Goal: Information Seeking & Learning: Learn about a topic

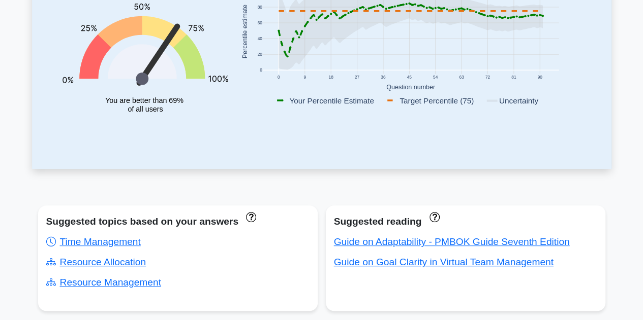
scroll to position [254, 0]
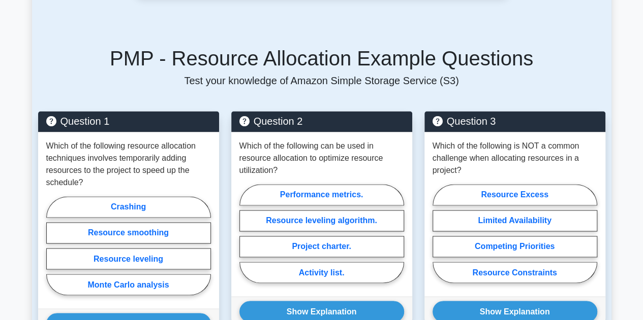
scroll to position [711, 0]
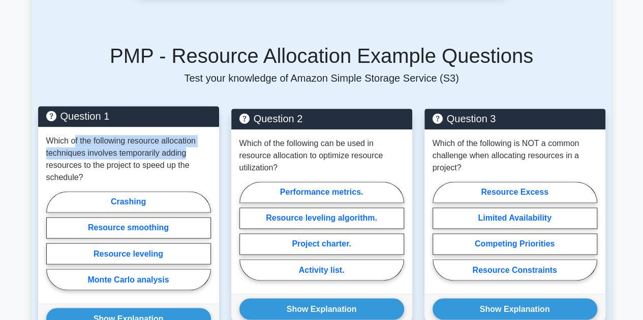
drag, startPoint x: 75, startPoint y: 111, endPoint x: 200, endPoint y: 117, distance: 124.6
click at [200, 135] on p "Which of the following resource allocation techniques involves temporarily addi…" at bounding box center [128, 159] width 165 height 49
click at [135, 191] on label "Crashing" at bounding box center [128, 201] width 165 height 21
click at [53, 241] on input "Crashing" at bounding box center [49, 244] width 7 height 7
radio input "true"
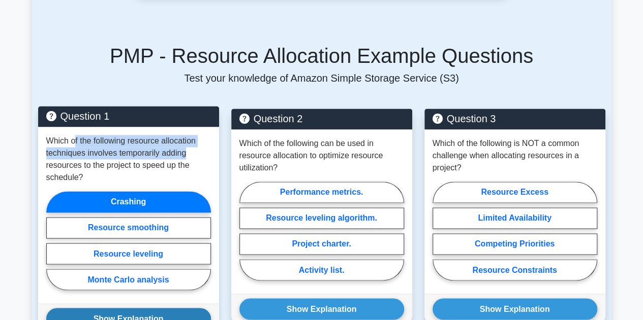
click at [150, 308] on button "Show Explanation" at bounding box center [128, 318] width 165 height 21
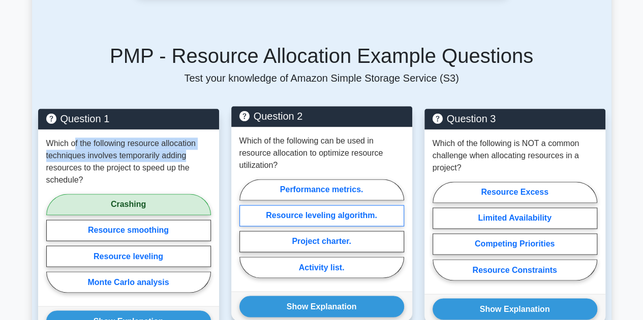
click at [307, 205] on label "Resource leveling algorithm." at bounding box center [321, 215] width 165 height 21
click at [246, 229] on input "Resource leveling algorithm." at bounding box center [242, 232] width 7 height 7
radio input "true"
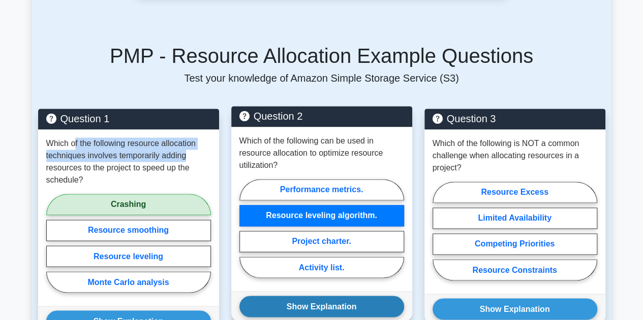
click at [301, 296] on button "Show Explanation" at bounding box center [321, 306] width 165 height 21
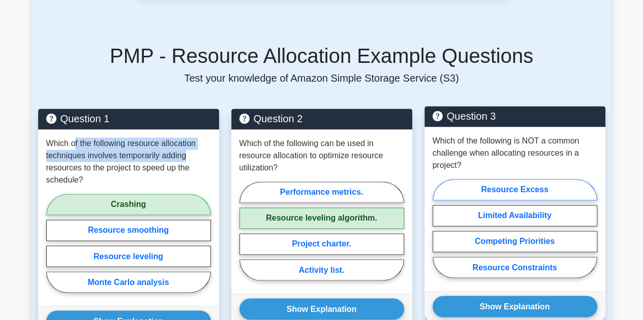
click at [534, 179] on label "Resource Excess" at bounding box center [514, 189] width 165 height 21
click at [439, 229] on input "Resource Excess" at bounding box center [435, 232] width 7 height 7
radio input "true"
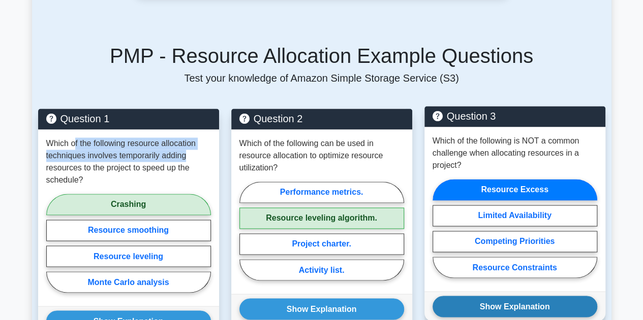
click at [541, 296] on button "Show Explanation" at bounding box center [514, 306] width 165 height 21
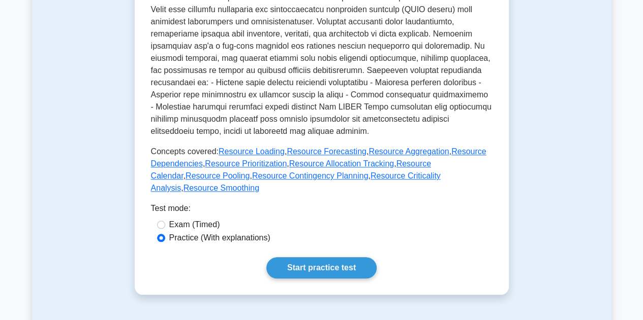
scroll to position [356, 0]
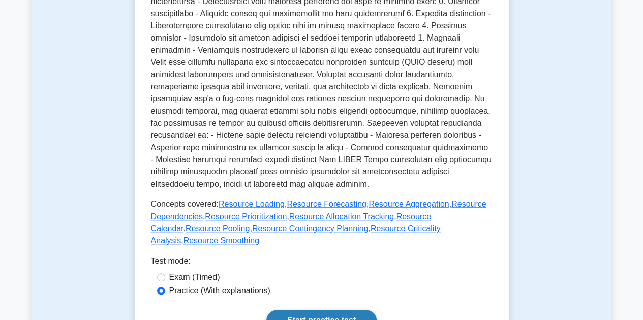
click at [278, 310] on link "Start practice test" at bounding box center [321, 320] width 110 height 21
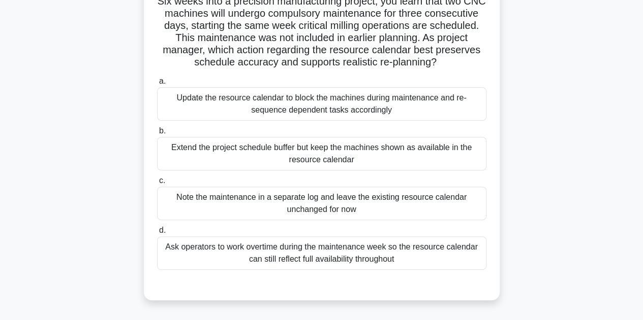
scroll to position [102, 0]
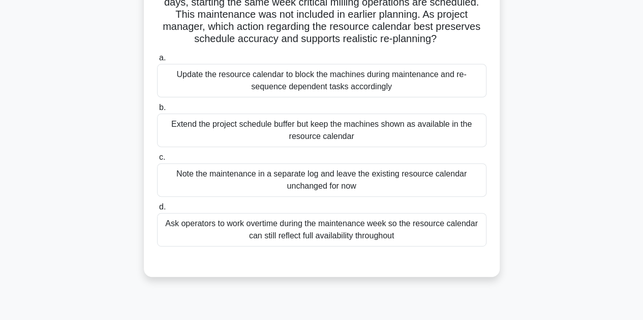
click at [329, 83] on div "Update the resource calendar to block the machines during maintenance and re-se…" at bounding box center [321, 81] width 329 height 34
click at [157, 61] on input "a. Update the resource calendar to block the machines during maintenance and re…" at bounding box center [157, 58] width 0 height 7
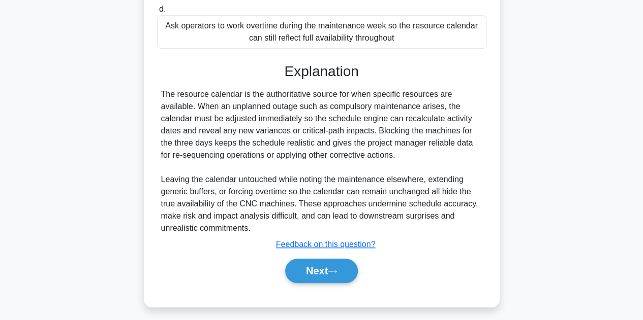
scroll to position [304, 0]
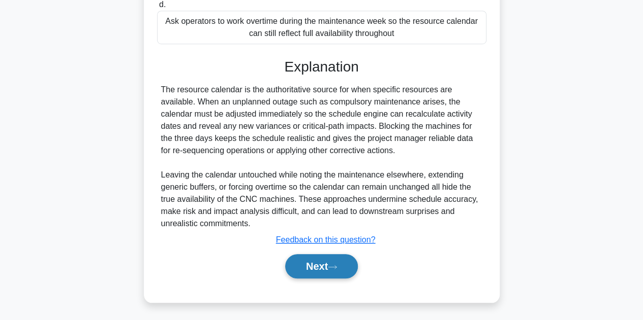
click at [318, 257] on button "Next" at bounding box center [321, 266] width 73 height 24
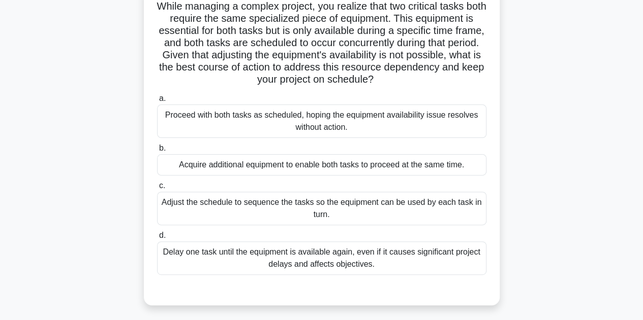
scroll to position [25, 0]
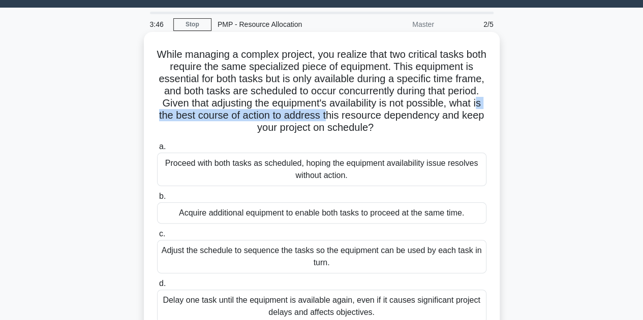
drag, startPoint x: 189, startPoint y: 118, endPoint x: 366, endPoint y: 120, distance: 176.8
click at [366, 120] on h5 "While managing a complex project, you realize that two critical tasks both requ…" at bounding box center [321, 91] width 331 height 86
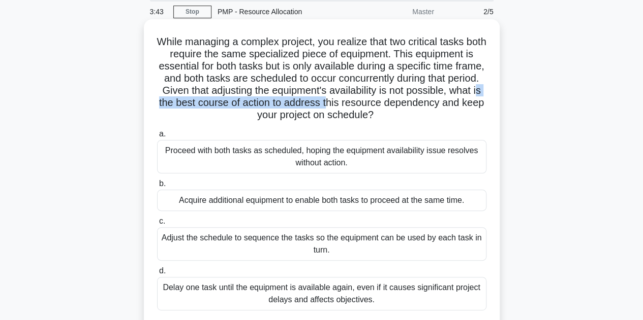
scroll to position [76, 0]
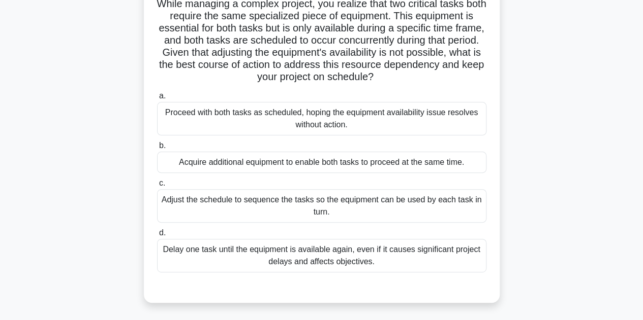
click at [245, 203] on div "Adjust the schedule to sequence the tasks so the equipment can be used by each …" at bounding box center [321, 206] width 329 height 34
click at [157, 187] on input "c. Adjust the schedule to sequence the tasks so the equipment can be used by ea…" at bounding box center [157, 183] width 0 height 7
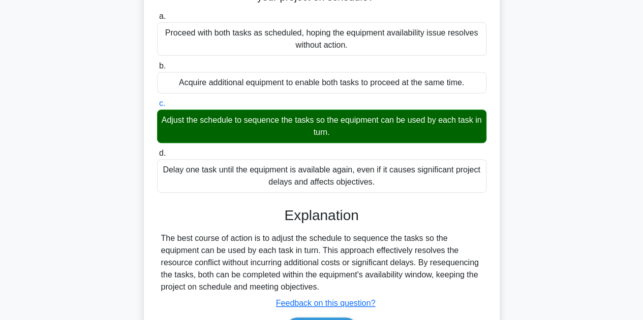
scroll to position [228, 0]
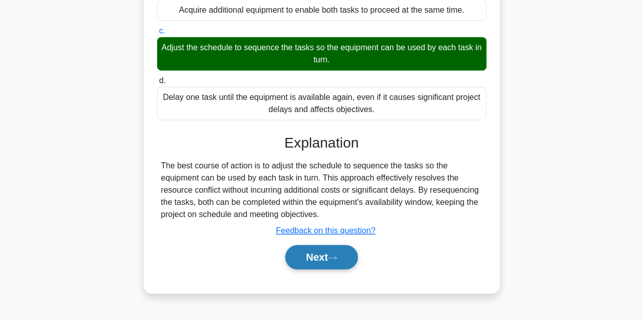
click at [326, 257] on button "Next" at bounding box center [321, 257] width 73 height 24
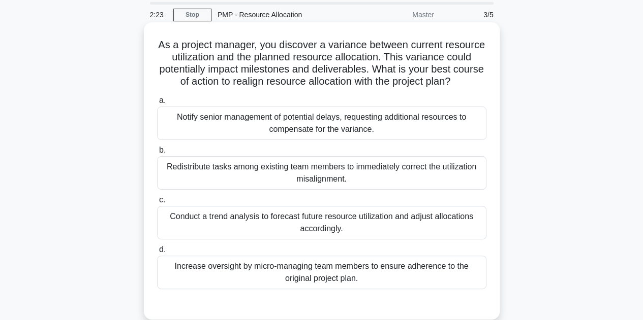
scroll to position [51, 0]
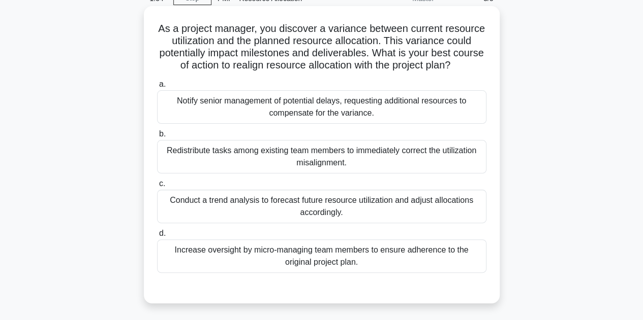
click at [243, 204] on div "Conduct a trend analysis to forecast future resource utilization and adjust all…" at bounding box center [321, 207] width 329 height 34
click at [157, 187] on input "c. Conduct a trend analysis to forecast future resource utilization and adjust …" at bounding box center [157, 184] width 0 height 7
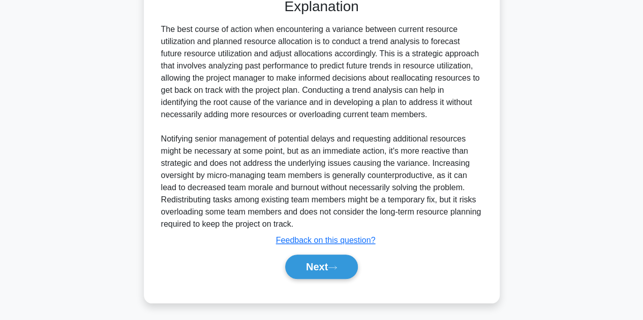
scroll to position [341, 0]
click at [322, 263] on button "Next" at bounding box center [321, 266] width 73 height 24
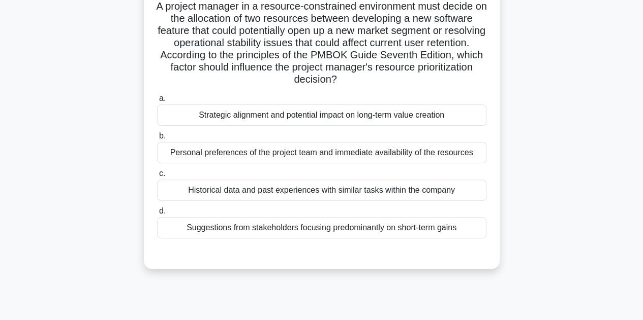
scroll to position [25, 0]
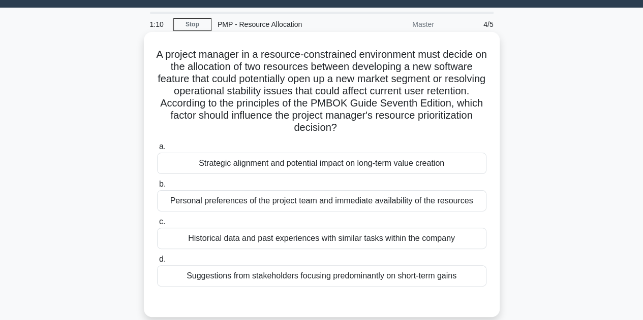
click at [265, 168] on div "Strategic alignment and potential impact on long-term value creation" at bounding box center [321, 163] width 329 height 21
click at [157, 150] on input "a. Strategic alignment and potential impact on long-term value creation" at bounding box center [157, 147] width 0 height 7
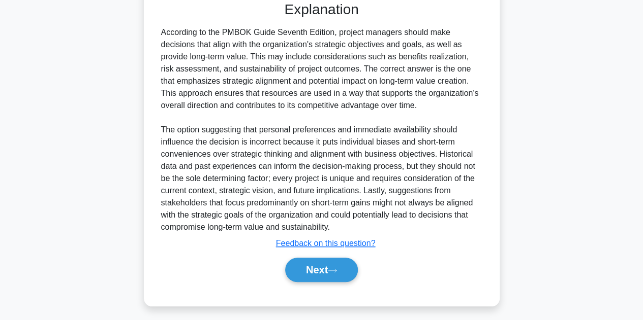
scroll to position [329, 0]
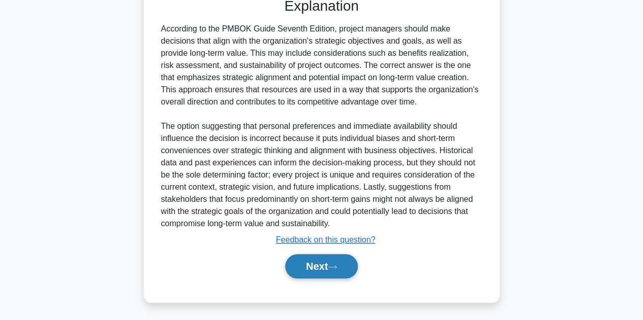
click at [312, 261] on button "Next" at bounding box center [321, 266] width 73 height 24
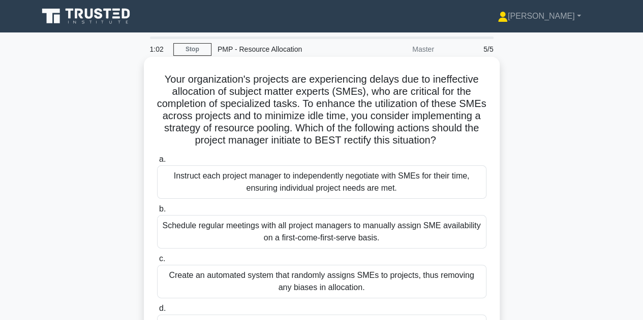
scroll to position [51, 0]
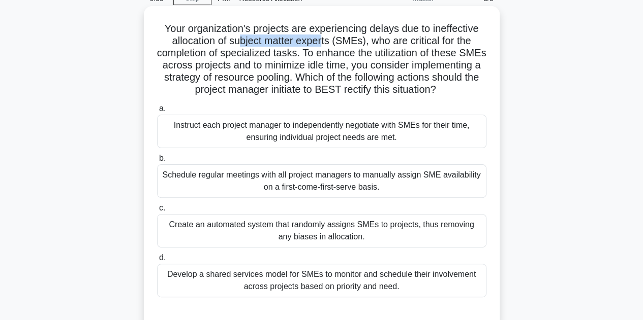
drag, startPoint x: 240, startPoint y: 44, endPoint x: 323, endPoint y: 44, distance: 83.3
click at [323, 44] on h5 "Your organization's projects are experiencing delays due to ineffective allocat…" at bounding box center [321, 59] width 331 height 74
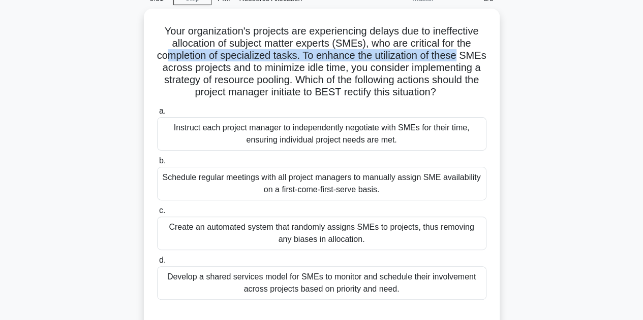
drag, startPoint x: 181, startPoint y: 57, endPoint x: 515, endPoint y: 50, distance: 333.8
click at [515, 50] on div "Your organization's projects are experiencing delays due to ineffective allocat…" at bounding box center [321, 176] width 579 height 334
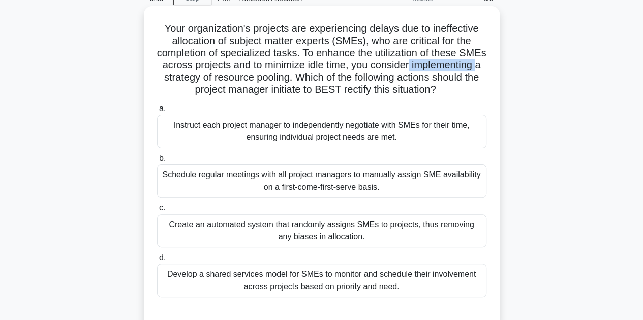
drag, startPoint x: 232, startPoint y: 74, endPoint x: 478, endPoint y: 67, distance: 246.9
click at [478, 67] on h5 "Your organization's projects are experiencing delays due to ineffective allocat…" at bounding box center [321, 59] width 331 height 74
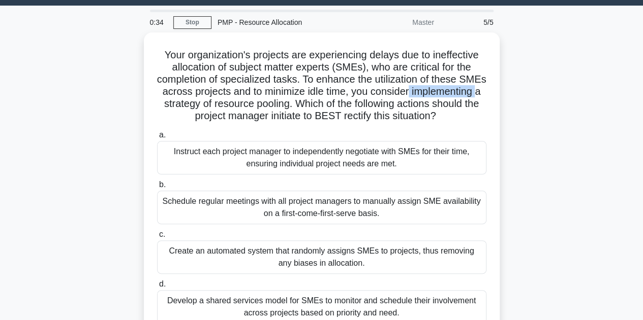
scroll to position [0, 0]
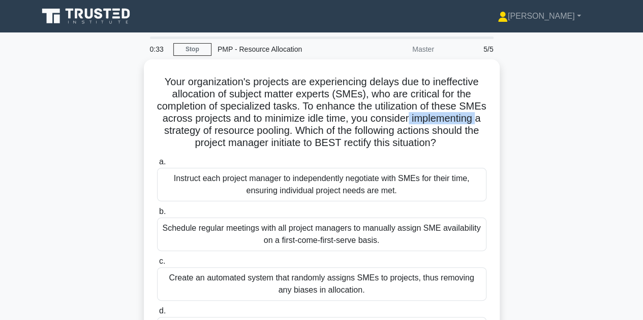
drag, startPoint x: 357, startPoint y: 54, endPoint x: 141, endPoint y: 84, distance: 217.9
click at [141, 84] on div "Your organization's projects are experiencing delays due to ineffective allocat…" at bounding box center [321, 226] width 579 height 334
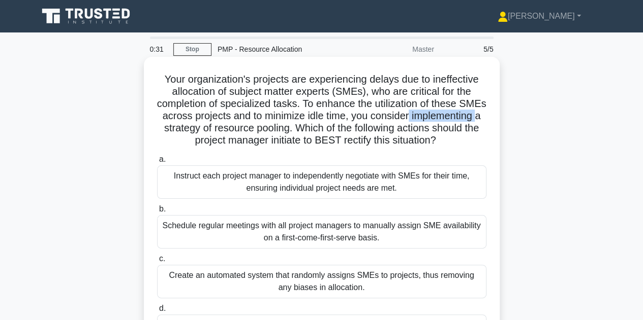
copy h5 "Your organization's projects are experiencing delays due to ineffective allocat…"
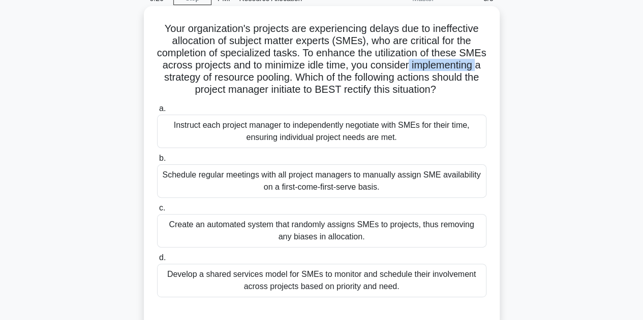
scroll to position [102, 0]
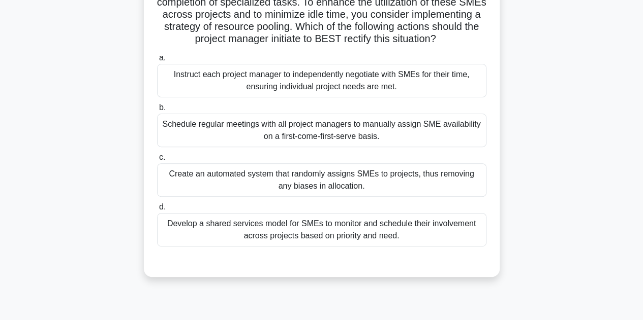
click at [351, 138] on div "Schedule regular meetings with all project managers to manually assign SME avai…" at bounding box center [321, 131] width 329 height 34
click at [157, 111] on input "b. Schedule regular meetings with all project managers to manually assign SME a…" at bounding box center [157, 108] width 0 height 7
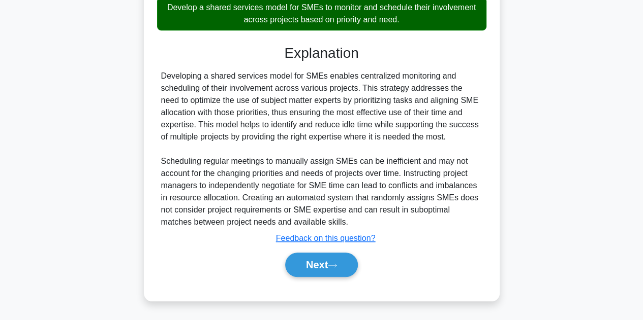
scroll to position [330, 0]
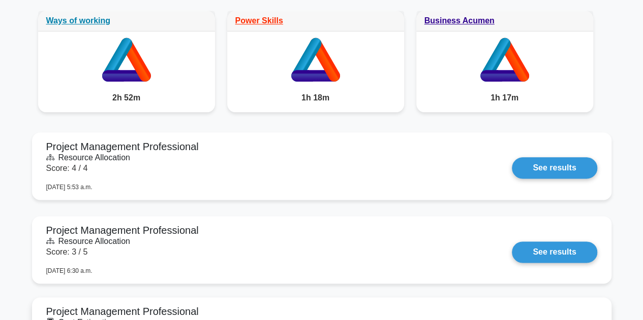
scroll to position [559, 0]
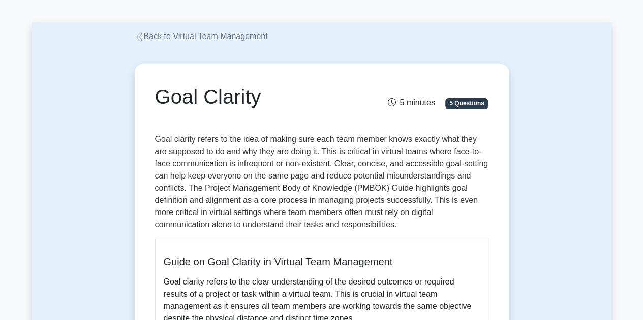
scroll to position [51, 0]
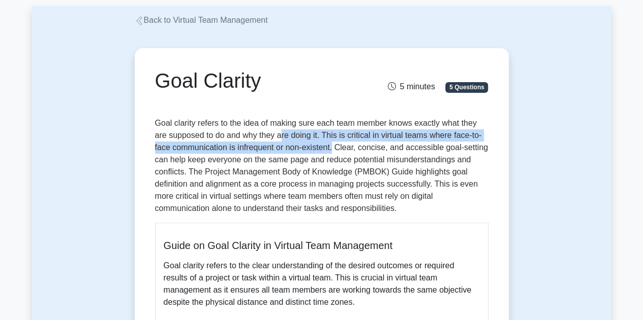
drag, startPoint x: 268, startPoint y: 136, endPoint x: 315, endPoint y: 146, distance: 47.8
click at [315, 146] on p "Goal clarity refers to the idea of making sure each team member knows exactly w…" at bounding box center [321, 166] width 333 height 98
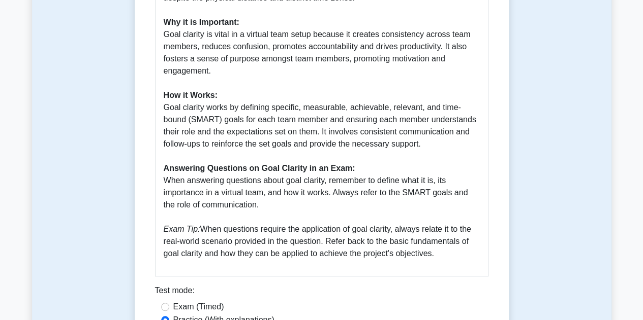
scroll to position [305, 0]
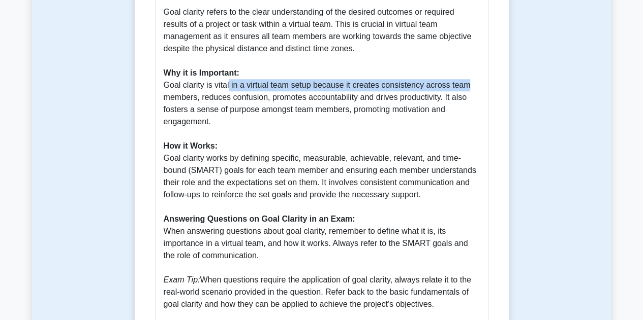
drag, startPoint x: 228, startPoint y: 84, endPoint x: 476, endPoint y: 85, distance: 248.9
click at [476, 85] on p "Goal clarity refers to the clear understanding of the desired outcomes or requi…" at bounding box center [322, 158] width 316 height 305
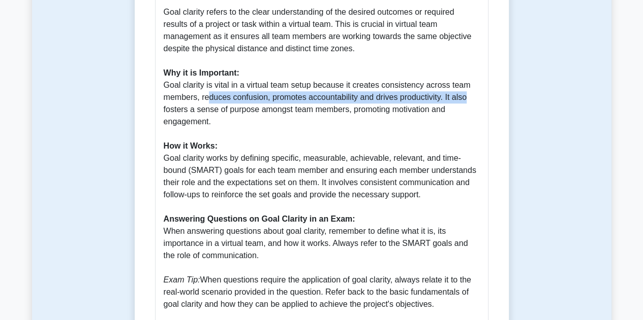
drag, startPoint x: 209, startPoint y: 102, endPoint x: 474, endPoint y: 92, distance: 265.3
click at [474, 92] on p "Goal clarity refers to the clear understanding of the desired outcomes or requi…" at bounding box center [322, 158] width 316 height 305
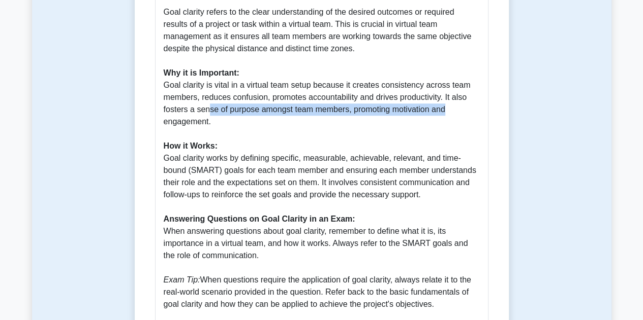
drag, startPoint x: 210, startPoint y: 114, endPoint x: 487, endPoint y: 111, distance: 276.3
click at [487, 111] on div "Guide on Goal Clarity in Virtual Team Management Goal clarity refers to the cle…" at bounding box center [321, 148] width 333 height 359
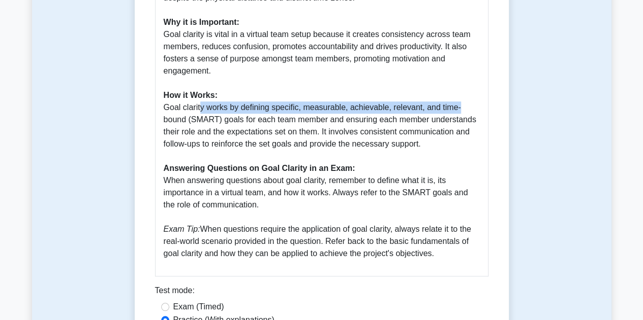
drag, startPoint x: 203, startPoint y: 113, endPoint x: 495, endPoint y: 102, distance: 291.8
click at [496, 102] on div "Goal Clarity 5 minutes 5 Questions Guide on Goal Clarity in Virtual Team Manage…" at bounding box center [322, 63] width 366 height 630
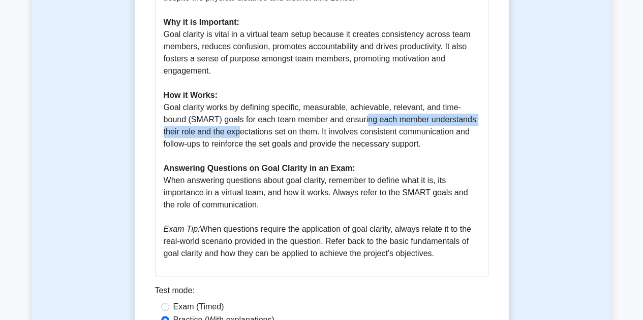
drag, startPoint x: 238, startPoint y: 127, endPoint x: 365, endPoint y: 121, distance: 126.6
click at [365, 121] on p "Goal clarity refers to the clear understanding of the desired outcomes or requi…" at bounding box center [322, 107] width 316 height 305
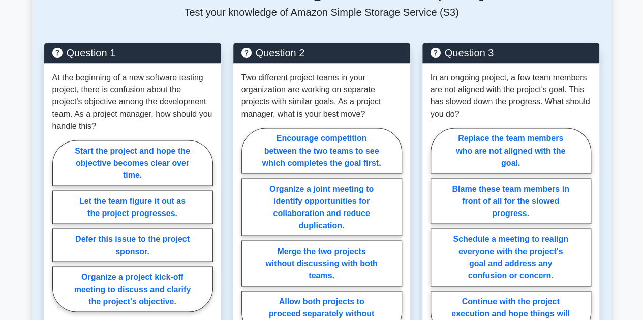
scroll to position [813, 0]
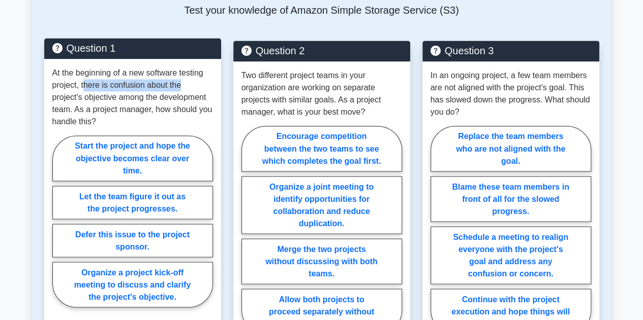
drag, startPoint x: 84, startPoint y: 84, endPoint x: 189, endPoint y: 89, distance: 105.3
click at [190, 89] on p "At the beginning of a new software testing project, there is confusion about th…" at bounding box center [132, 97] width 160 height 61
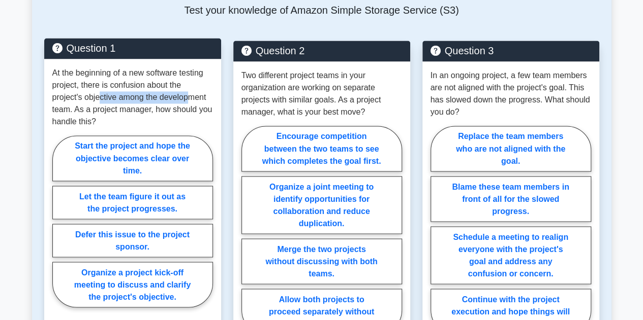
drag, startPoint x: 100, startPoint y: 101, endPoint x: 189, endPoint y: 93, distance: 89.2
click at [189, 93] on p "At the beginning of a new software testing project, there is confusion about th…" at bounding box center [132, 97] width 160 height 61
click at [131, 290] on label "Organize a project kick-off meeting to discuss and clarify the project's object…" at bounding box center [132, 285] width 160 height 46
click at [59, 228] on input "Organize a project kick-off meeting to discuss and clarify the project's object…" at bounding box center [55, 224] width 7 height 7
radio input "true"
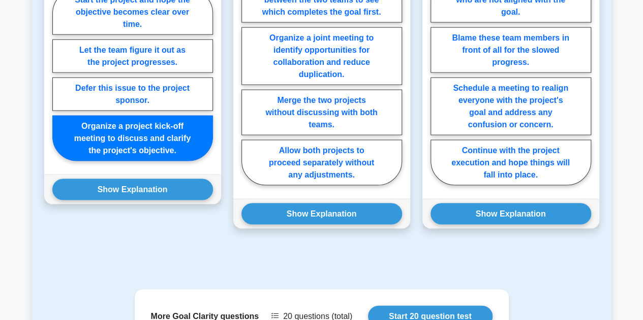
scroll to position [965, 0]
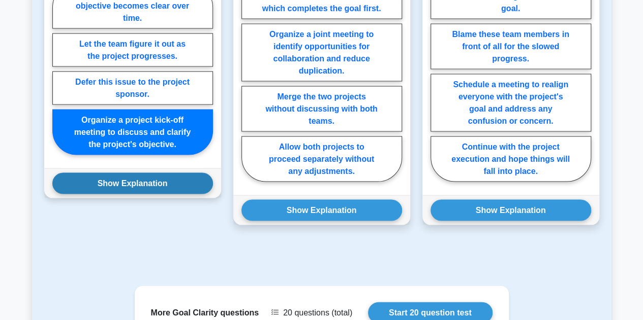
click at [144, 184] on button "Show Explanation" at bounding box center [132, 183] width 160 height 21
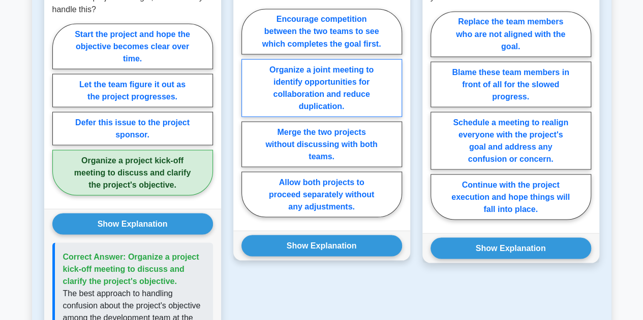
scroll to position [914, 0]
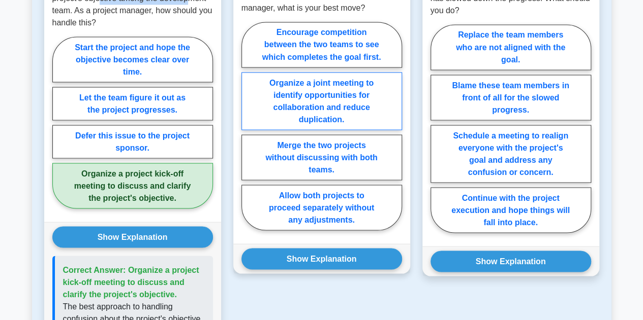
click at [377, 102] on label "Organize a joint meeting to identify opportunities for collaboration and reduce…" at bounding box center [321, 101] width 160 height 58
click at [248, 126] on input "Organize a joint meeting to identify opportunities for collaboration and reduce…" at bounding box center [244, 129] width 7 height 7
radio input "true"
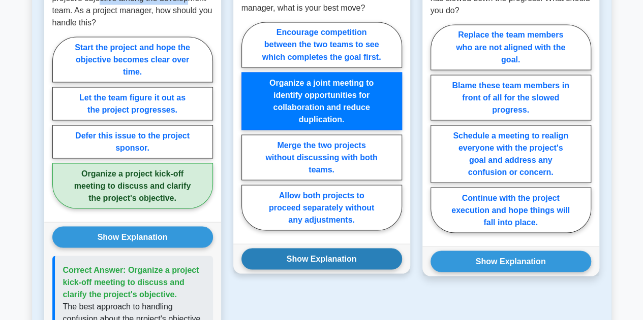
click at [357, 255] on button "Show Explanation" at bounding box center [321, 258] width 160 height 21
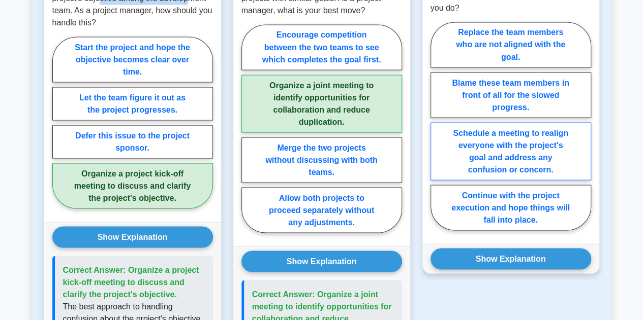
click at [497, 146] on label "Schedule a meeting to realign everyone with the project's goal and address any …" at bounding box center [510, 151] width 160 height 58
click at [437, 133] on input "Schedule a meeting to realign everyone with the project's goal and address any …" at bounding box center [433, 129] width 7 height 7
radio input "true"
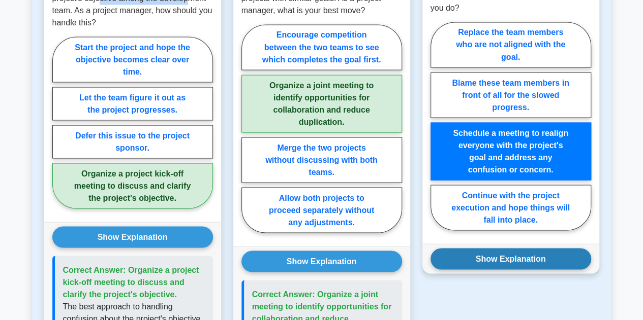
click at [502, 250] on button "Show Explanation" at bounding box center [510, 258] width 160 height 21
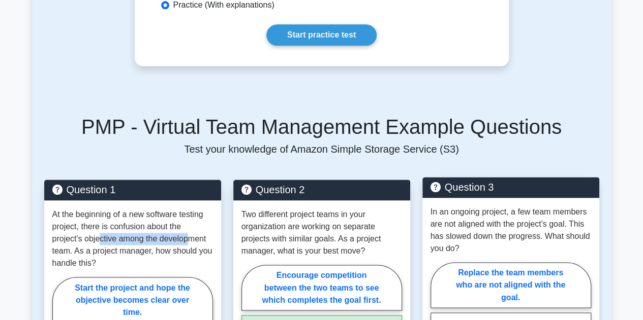
scroll to position [609, 0]
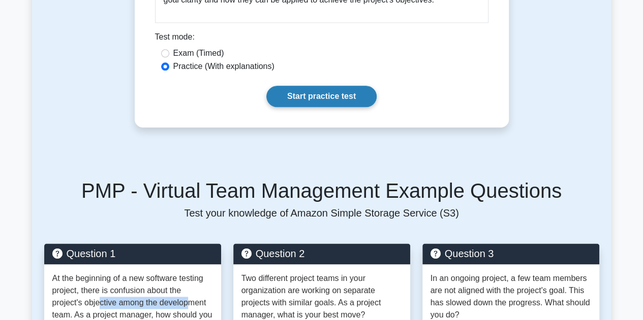
click at [326, 100] on link "Start practice test" at bounding box center [321, 96] width 110 height 21
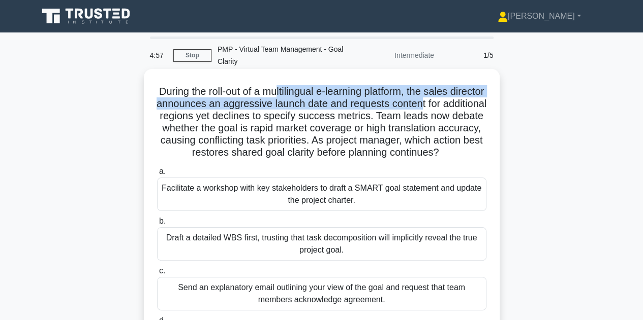
drag, startPoint x: 293, startPoint y: 88, endPoint x: 464, endPoint y: 100, distance: 172.1
click at [464, 100] on h5 "During the roll-out of a multilingual e-learning platform, the sales director a…" at bounding box center [321, 122] width 331 height 74
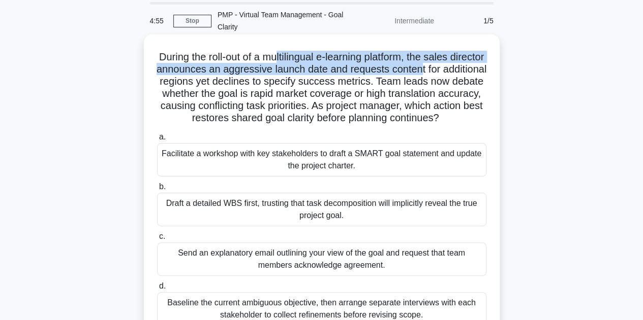
scroll to position [51, 0]
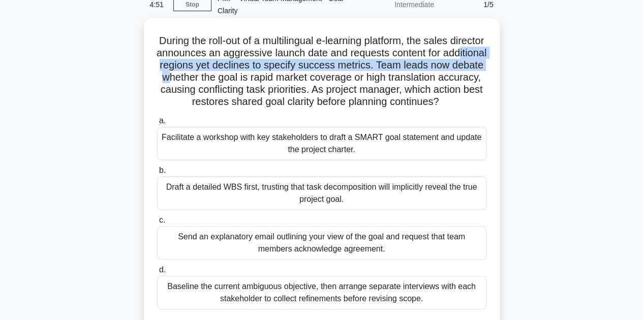
drag, startPoint x: 180, startPoint y: 70, endPoint x: 241, endPoint y: 74, distance: 61.1
click at [241, 74] on h5 "During the roll-out of a multilingual e-learning platform, the sales director a…" at bounding box center [321, 72] width 331 height 74
click at [284, 72] on h5 "During the roll-out of a multilingual e-learning platform, the sales director a…" at bounding box center [321, 72] width 331 height 74
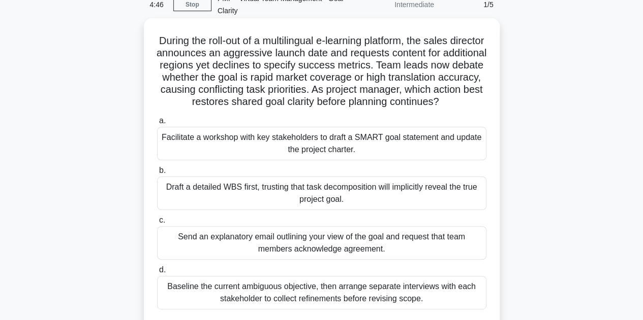
click at [283, 79] on h5 "During the roll-out of a multilingual e-learning platform, the sales director a…" at bounding box center [321, 72] width 331 height 74
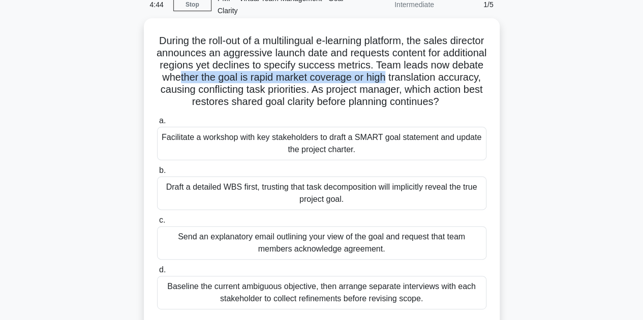
drag, startPoint x: 255, startPoint y: 80, endPoint x: 487, endPoint y: 79, distance: 231.6
click at [487, 79] on h5 "During the roll-out of a multilingual e-learning platform, the sales director a…" at bounding box center [321, 72] width 331 height 74
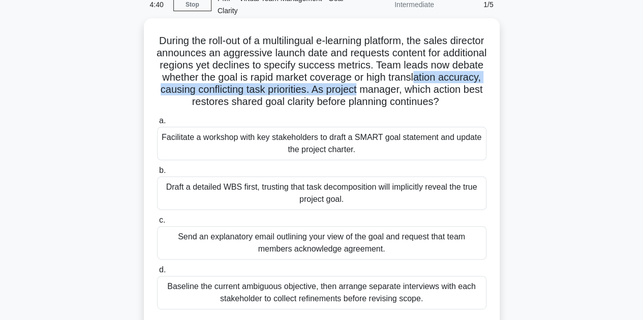
drag, startPoint x: 202, startPoint y: 90, endPoint x: 465, endPoint y: 95, distance: 263.1
click at [470, 95] on h5 "During the roll-out of a multilingual e-learning platform, the sales director a…" at bounding box center [321, 72] width 331 height 74
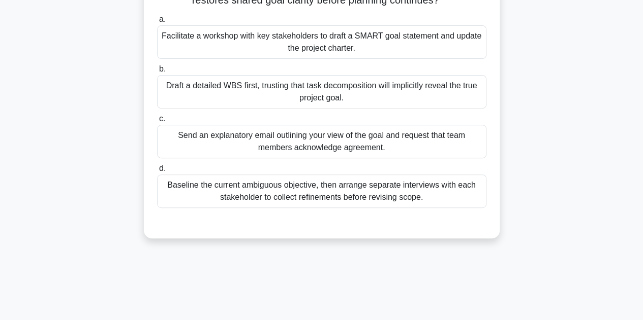
scroll to position [102, 0]
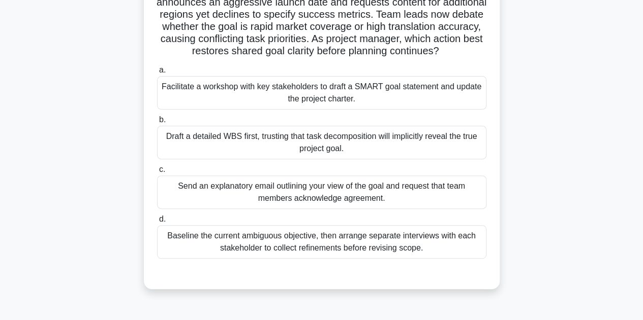
click at [245, 252] on div "Baseline the current ambiguous objective, then arrange separate interviews with…" at bounding box center [321, 243] width 329 height 34
click at [157, 223] on input "d. Baseline the current ambiguous objective, then arrange separate interviews w…" at bounding box center [157, 219] width 0 height 7
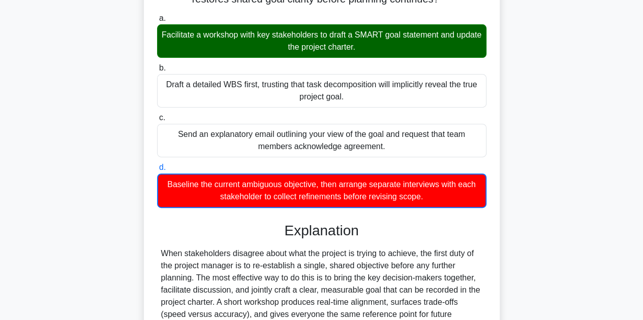
scroll to position [254, 0]
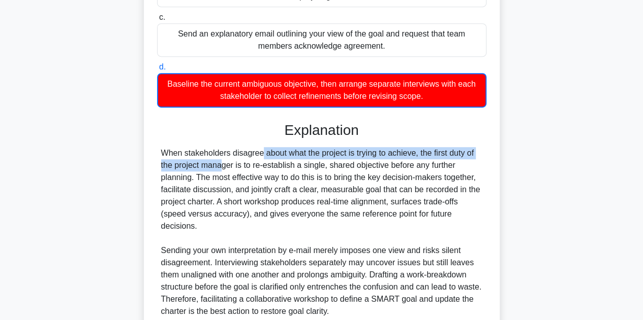
drag, startPoint x: 197, startPoint y: 165, endPoint x: 487, endPoint y: 160, distance: 290.6
click at [487, 160] on div "During the roll-out of a multilingual e-learning platform, the sales director a…" at bounding box center [321, 102] width 347 height 567
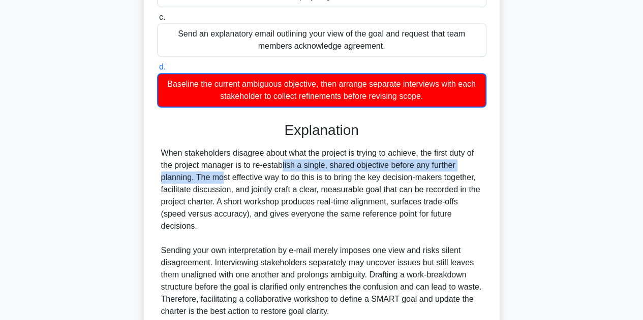
drag, startPoint x: 226, startPoint y: 176, endPoint x: 458, endPoint y: 176, distance: 232.6
click at [458, 176] on div "When stakeholders disagree about what the project is trying to achieve, the fir…" at bounding box center [321, 232] width 321 height 171
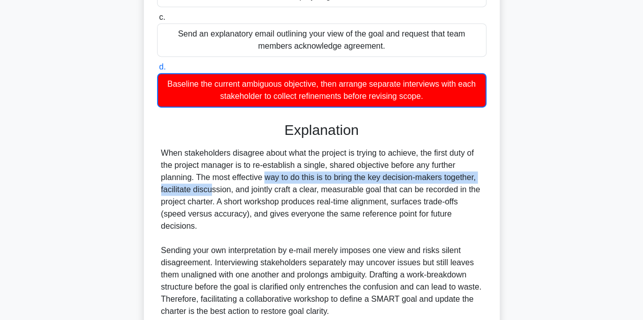
drag, startPoint x: 204, startPoint y: 189, endPoint x: 498, endPoint y: 195, distance: 294.1
click at [498, 195] on div "During the roll-out of a multilingual e-learning platform, the sales director a…" at bounding box center [322, 102] width 356 height 575
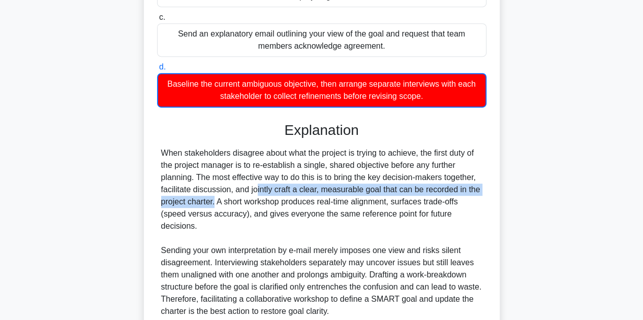
drag, startPoint x: 196, startPoint y: 203, endPoint x: 481, endPoint y: 201, distance: 284.9
click at [481, 201] on div "When stakeholders disagree about what the project is trying to achieve, the fir…" at bounding box center [321, 232] width 321 height 171
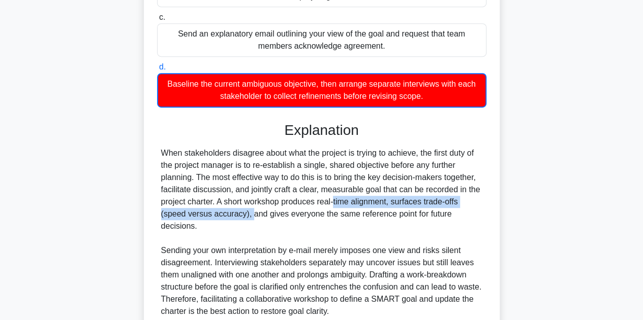
drag, startPoint x: 192, startPoint y: 221, endPoint x: 269, endPoint y: 219, distance: 76.2
click at [269, 219] on div "When stakeholders disagree about what the project is trying to achieve, the fir…" at bounding box center [321, 232] width 321 height 171
click at [405, 215] on div "When stakeholders disagree about what the project is trying to achieve, the fir…" at bounding box center [321, 232] width 321 height 171
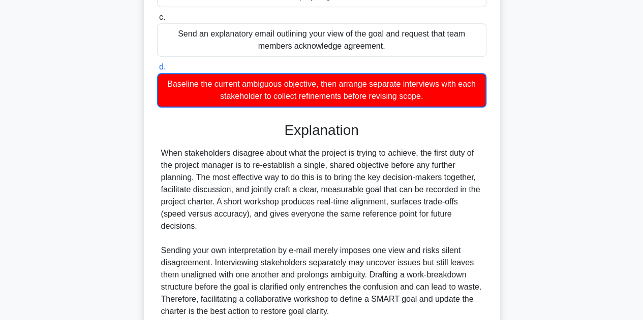
click at [235, 239] on div "When stakeholders disagree about what the project is trying to achieve, the fir…" at bounding box center [321, 232] width 321 height 171
drag, startPoint x: 217, startPoint y: 223, endPoint x: 247, endPoint y: 230, distance: 30.1
click at [247, 230] on div "When stakeholders disagree about what the project is trying to achieve, the fir…" at bounding box center [321, 232] width 321 height 171
drag, startPoint x: 270, startPoint y: 228, endPoint x: 483, endPoint y: 225, distance: 212.3
click at [483, 225] on div "When stakeholders disagree about what the project is trying to achieve, the fir…" at bounding box center [321, 232] width 329 height 171
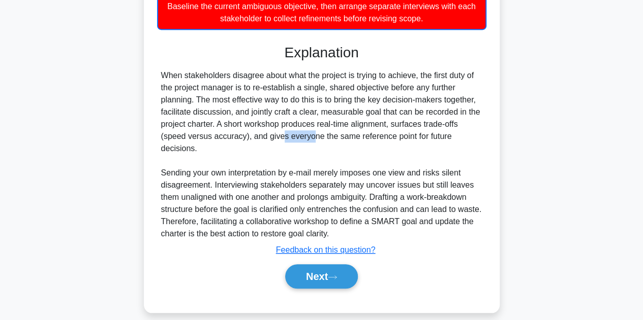
scroll to position [355, 0]
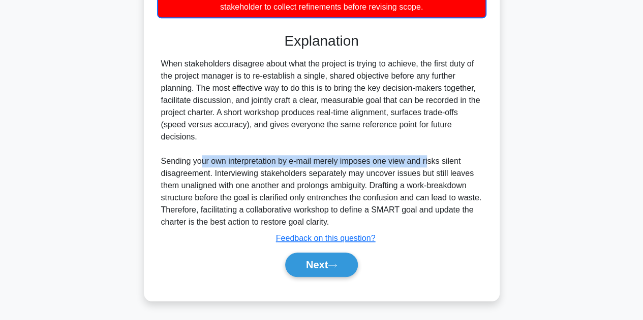
drag, startPoint x: 199, startPoint y: 165, endPoint x: 381, endPoint y: 212, distance: 187.9
click at [428, 160] on div "When stakeholders disagree about what the project is trying to achieve, the fir…" at bounding box center [321, 143] width 321 height 171
click at [327, 265] on button "Next" at bounding box center [321, 265] width 73 height 24
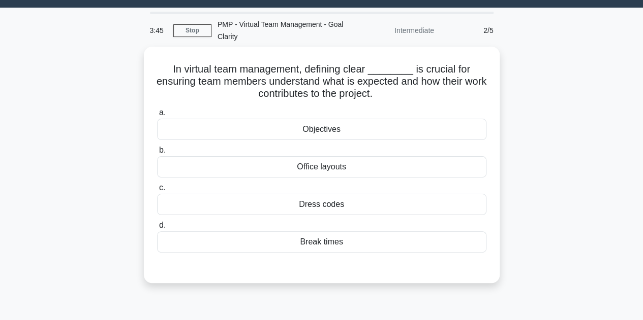
scroll to position [0, 0]
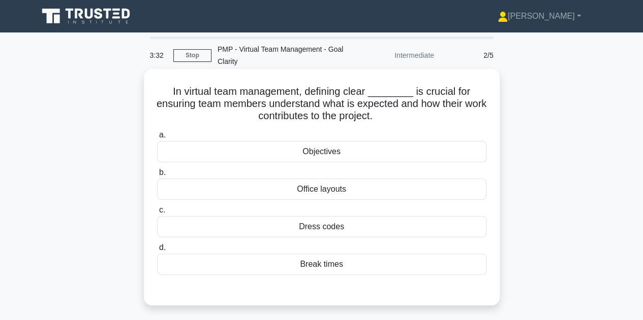
click at [320, 149] on div "Objectives" at bounding box center [321, 151] width 329 height 21
click at [157, 139] on input "a. Objectives" at bounding box center [157, 135] width 0 height 7
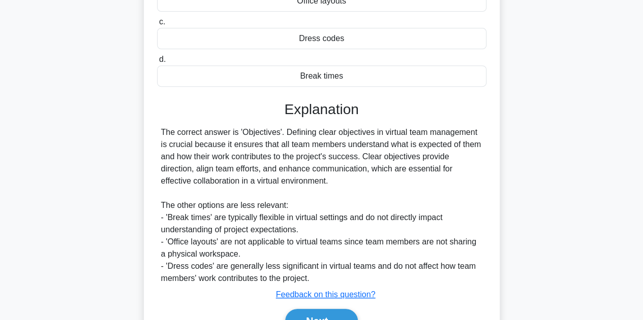
scroll to position [243, 0]
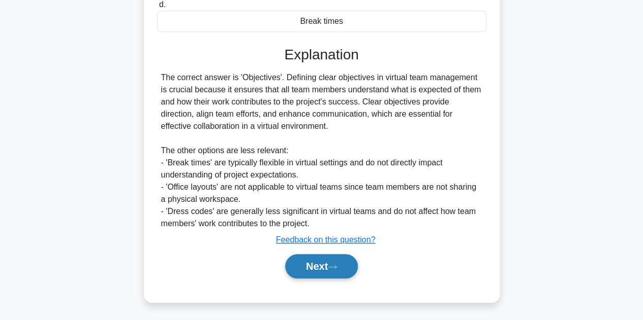
click at [309, 271] on button "Next" at bounding box center [321, 266] width 73 height 24
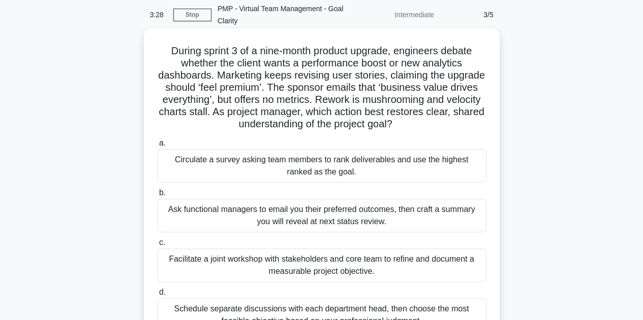
scroll to position [25, 0]
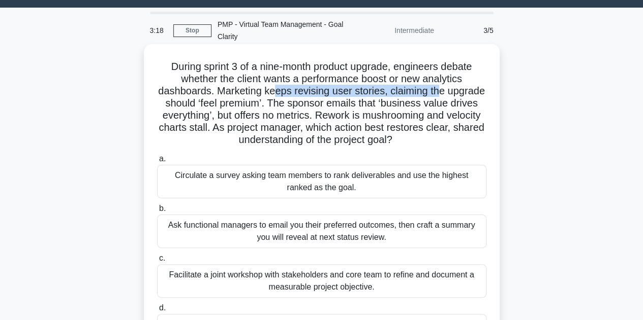
drag, startPoint x: 296, startPoint y: 87, endPoint x: 464, endPoint y: 93, distance: 167.7
click at [464, 93] on h5 "During sprint 3 of a nine-month product upgrade, engineers debate whether the c…" at bounding box center [321, 103] width 331 height 86
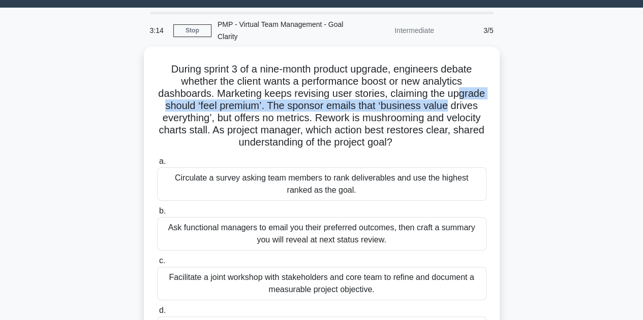
drag, startPoint x: 168, startPoint y: 103, endPoint x: 515, endPoint y: 107, distance: 346.9
click at [515, 107] on div "During sprint 3 of a nine-month product upgrade, engineers debate whether the c…" at bounding box center [321, 220] width 579 height 346
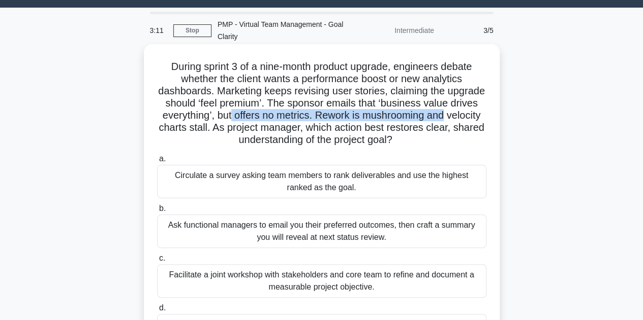
drag, startPoint x: 263, startPoint y: 113, endPoint x: 484, endPoint y: 117, distance: 221.0
click at [484, 116] on h5 "During sprint 3 of a nine-month product upgrade, engineers debate whether the c…" at bounding box center [321, 103] width 331 height 86
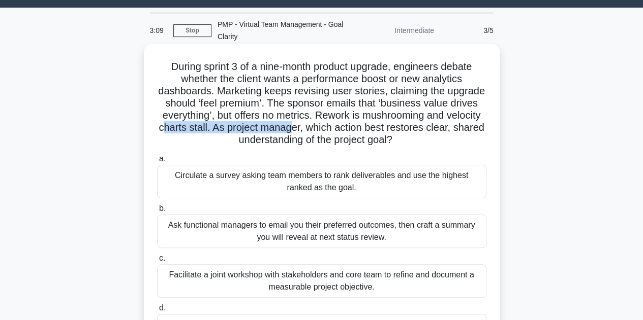
drag, startPoint x: 212, startPoint y: 132, endPoint x: 336, endPoint y: 133, distance: 123.4
click at [342, 132] on h5 "During sprint 3 of a nine-month product upgrade, engineers debate whether the c…" at bounding box center [321, 103] width 331 height 86
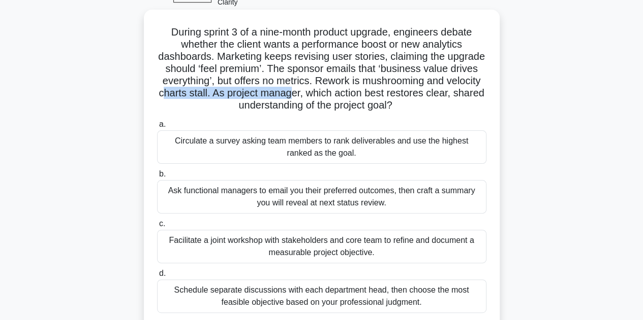
scroll to position [76, 0]
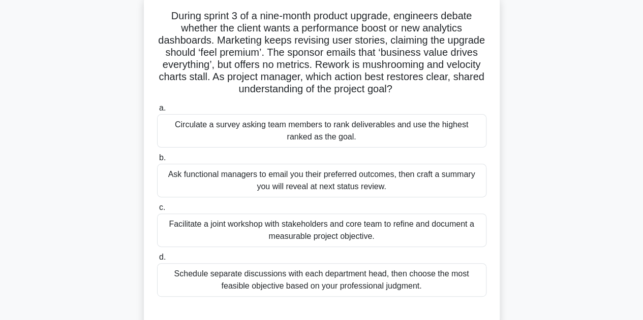
click at [270, 232] on div "Facilitate a joint workshop with stakeholders and core team to refine and docum…" at bounding box center [321, 231] width 329 height 34
click at [157, 211] on input "c. Facilitate a joint workshop with stakeholders and core team to refine and do…" at bounding box center [157, 208] width 0 height 7
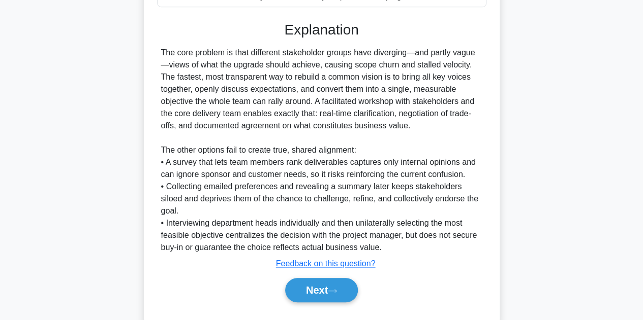
scroll to position [377, 0]
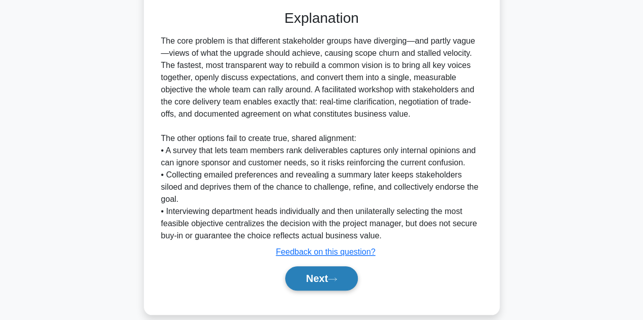
click at [323, 267] on button "Next" at bounding box center [321, 279] width 73 height 24
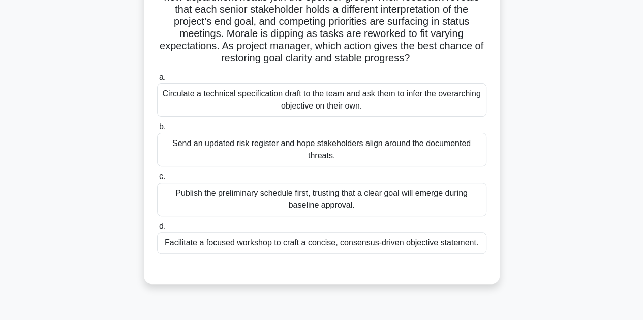
scroll to position [126, 0]
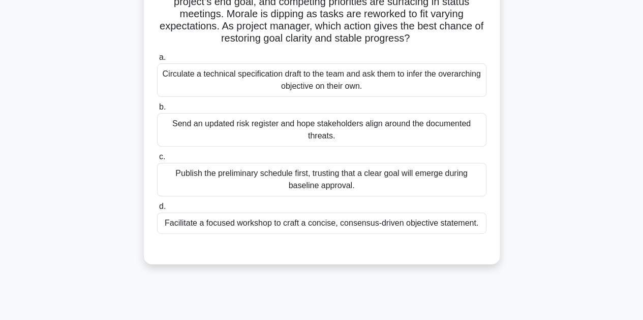
click at [323, 222] on div "Facilitate a focused workshop to craft a concise, consensus-driven objective st…" at bounding box center [321, 223] width 329 height 21
click at [157, 210] on input "d. Facilitate a focused workshop to craft a concise, consensus-driven objective…" at bounding box center [157, 207] width 0 height 7
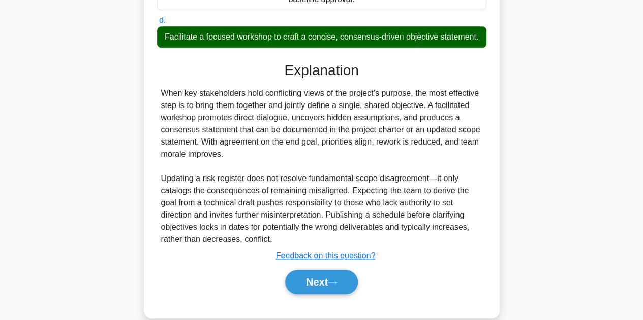
scroll to position [329, 0]
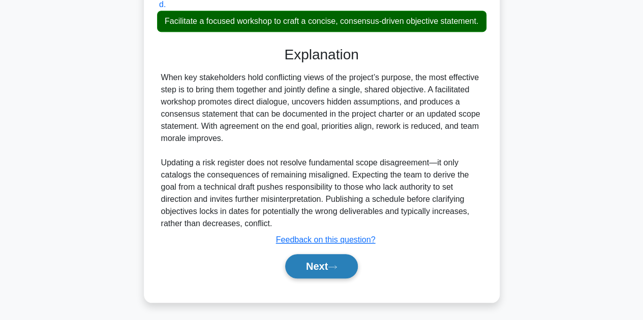
click at [319, 272] on button "Next" at bounding box center [321, 266] width 73 height 24
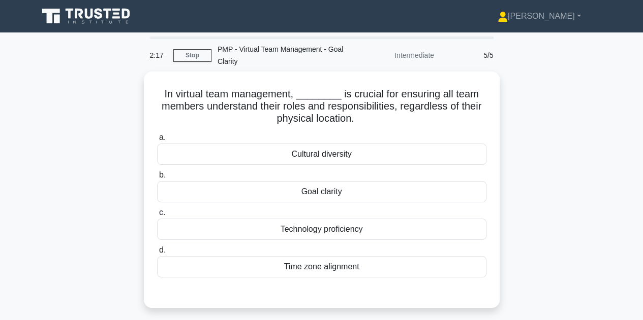
scroll to position [51, 0]
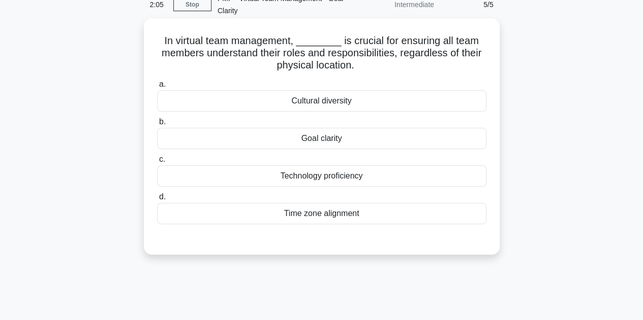
click at [331, 139] on div "Goal clarity" at bounding box center [321, 138] width 329 height 21
click at [157, 125] on input "b. Goal clarity" at bounding box center [157, 122] width 0 height 7
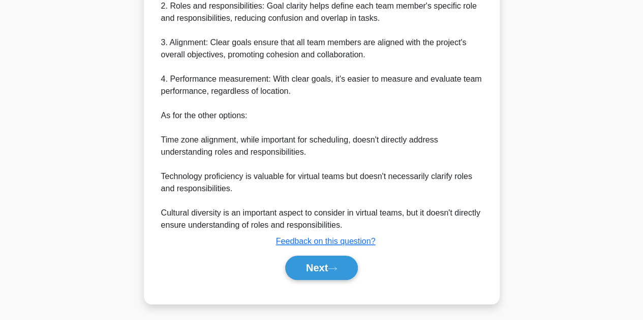
scroll to position [414, 0]
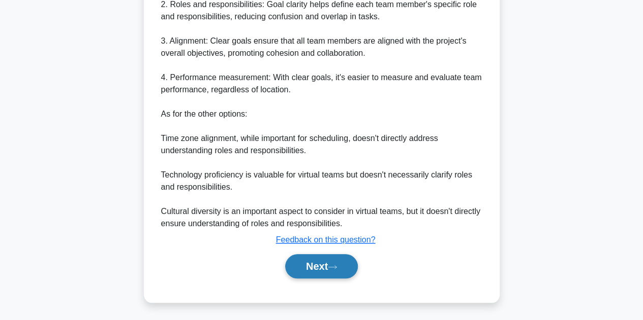
click at [314, 271] on button "Next" at bounding box center [321, 266] width 73 height 24
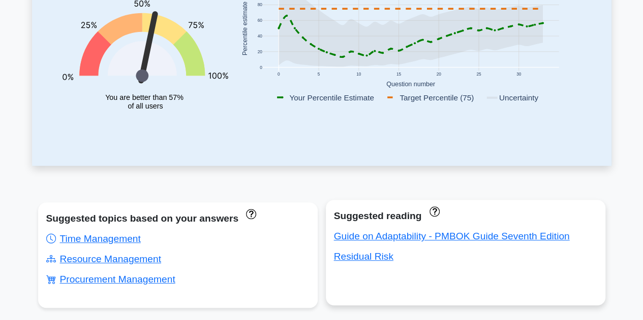
scroll to position [254, 0]
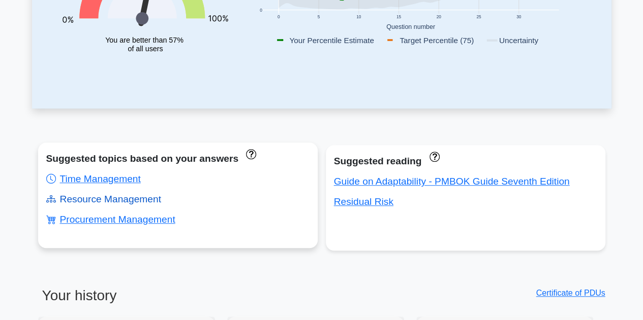
drag, startPoint x: 392, startPoint y: 177, endPoint x: 116, endPoint y: 202, distance: 276.4
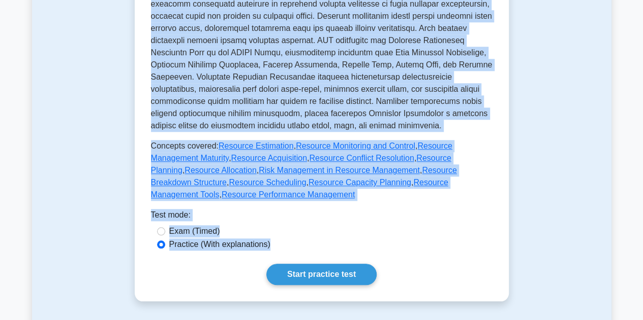
scroll to position [485, 0]
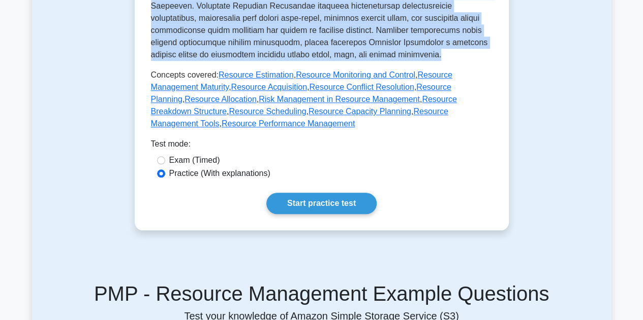
drag, startPoint x: 148, startPoint y: 108, endPoint x: 484, endPoint y: 51, distance: 340.6
copy div "Resource Management Manage project resources This subtopic involves managing pr…"
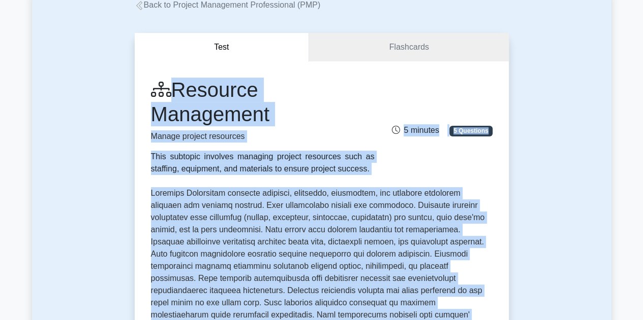
scroll to position [28, 0]
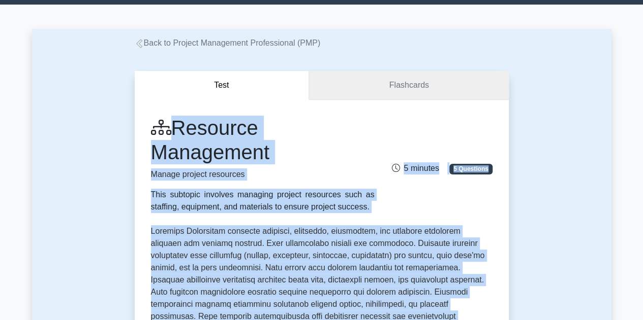
click at [410, 83] on link "Flashcards" at bounding box center [408, 85] width 199 height 29
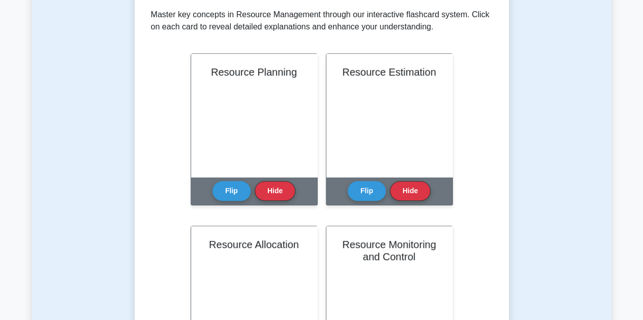
scroll to position [181, 0]
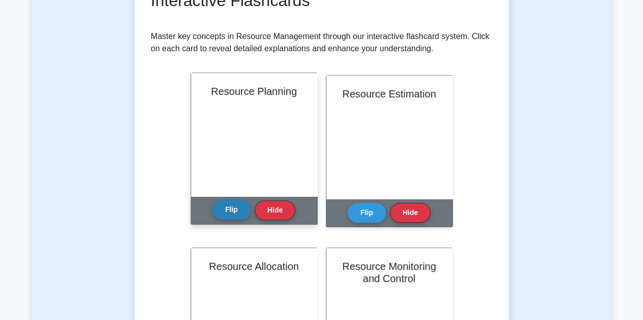
click at [237, 206] on button "Flip" at bounding box center [231, 210] width 38 height 20
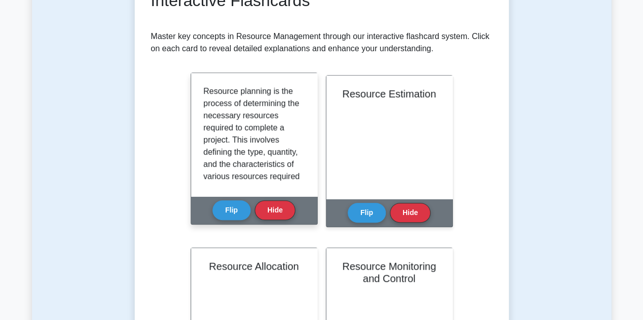
click at [223, 153] on p "Resource planning is the process of determining the necessary resources require…" at bounding box center [252, 243] width 98 height 317
click at [223, 152] on p "Resource planning is the process of determining the necessary resources require…" at bounding box center [252, 243] width 98 height 317
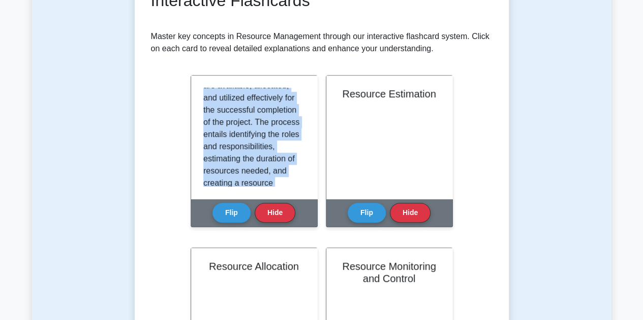
scroll to position [249, 0]
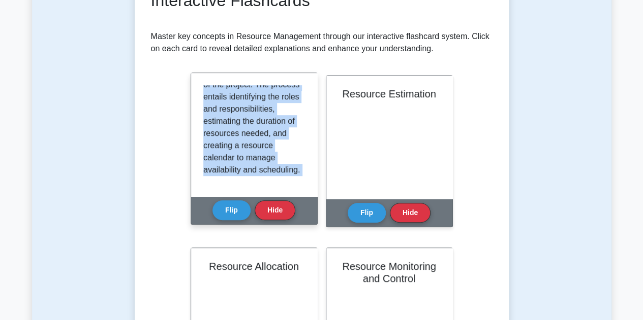
drag, startPoint x: 203, startPoint y: 93, endPoint x: 252, endPoint y: 170, distance: 91.2
click at [283, 233] on div "Resource Planning Flip Hide" at bounding box center [253, 157] width 127 height 165
copy div "Resource planning is the process of determining the necessary resources require…"
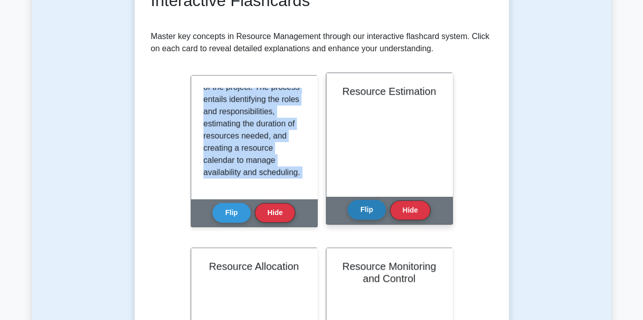
click at [367, 212] on button "Flip" at bounding box center [366, 210] width 38 height 20
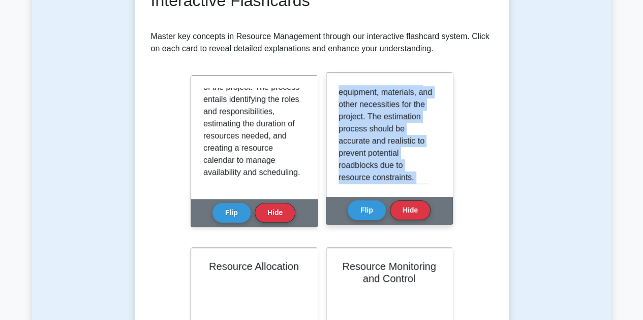
scroll to position [262, 0]
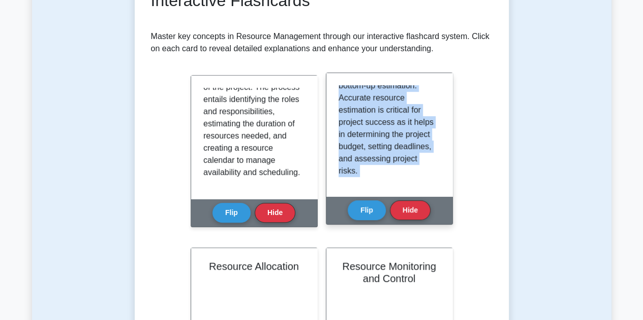
drag, startPoint x: 340, startPoint y: 92, endPoint x: 404, endPoint y: 192, distance: 118.8
click at [418, 221] on div "Resource Estimation Flip Hide" at bounding box center [389, 149] width 127 height 152
copy div "Resource estimation is the process of predicting the quantity and type of resou…"
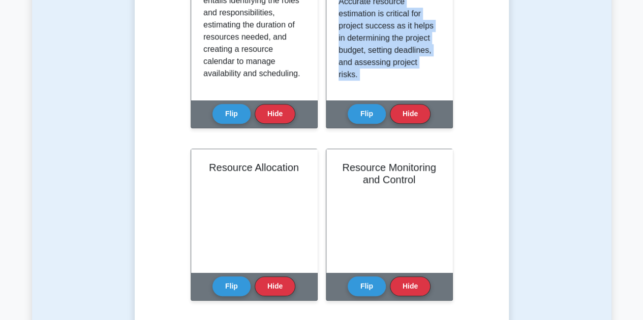
scroll to position [384, 0]
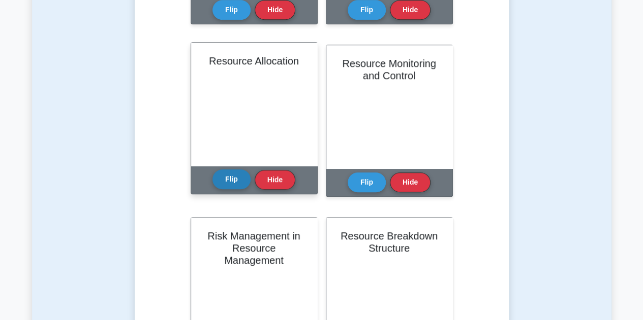
click at [235, 178] on button "Flip" at bounding box center [231, 180] width 38 height 20
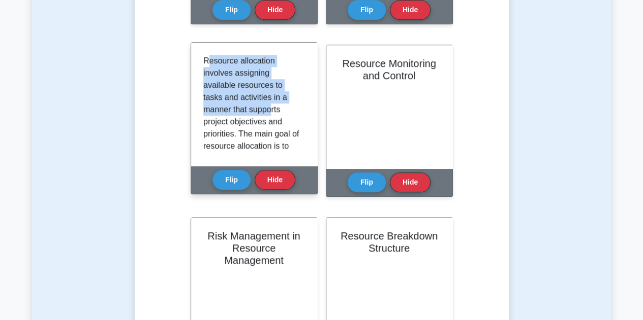
drag, startPoint x: 205, startPoint y: 60, endPoint x: 224, endPoint y: 83, distance: 29.6
click at [267, 113] on p "Resource allocation involves assigning available resources to tasks and activit…" at bounding box center [252, 250] width 98 height 390
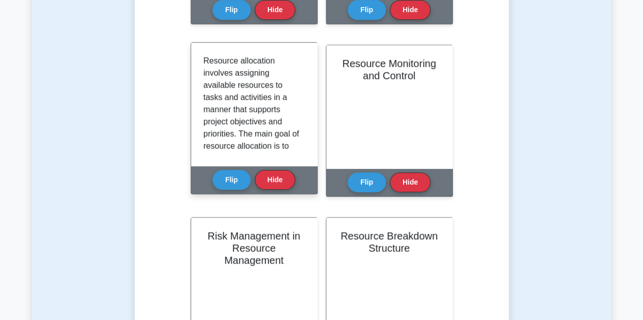
click at [195, 60] on div "Resource allocation involves assigning available resources to tasks and activit…" at bounding box center [254, 104] width 126 height 123
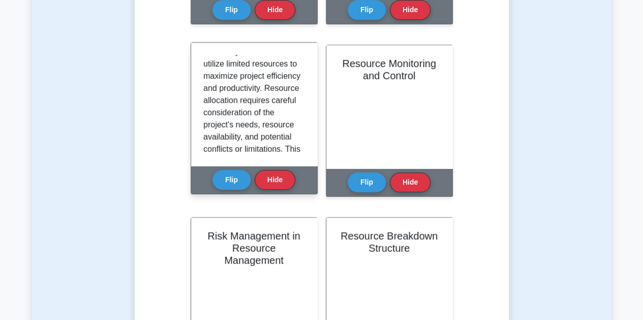
scroll to position [323, 0]
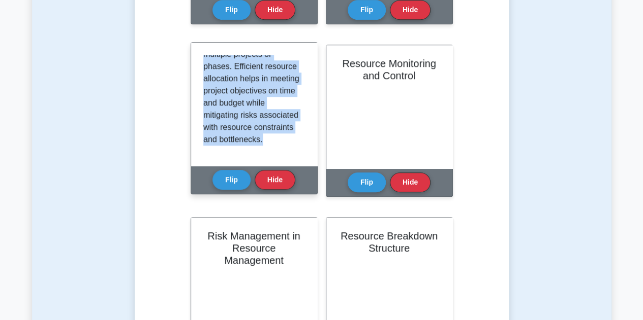
drag, startPoint x: 201, startPoint y: 61, endPoint x: 270, endPoint y: 134, distance: 100.6
click at [273, 139] on div "Resource allocation involves assigning available resources to tasks and activit…" at bounding box center [254, 104] width 126 height 123
copy p "Resource allocation involves assigning available resources to tasks and activit…"
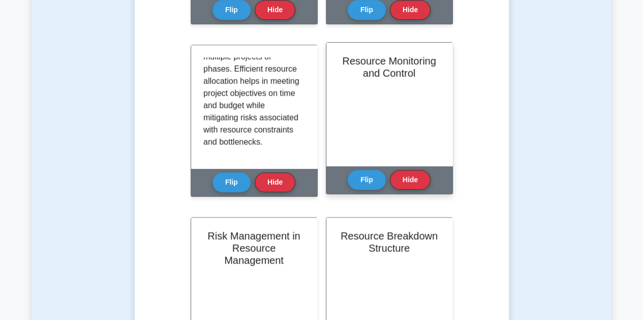
click at [372, 114] on div "Resource Monitoring and Control" at bounding box center [389, 104] width 126 height 123
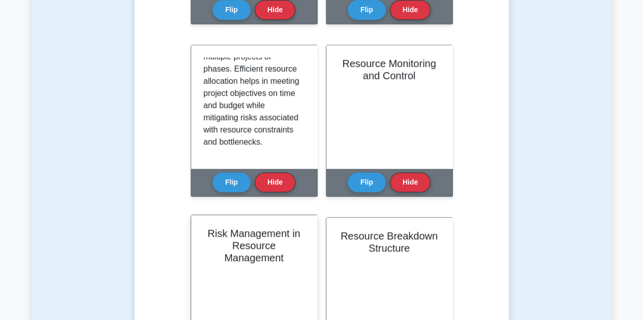
scroll to position [286, 0]
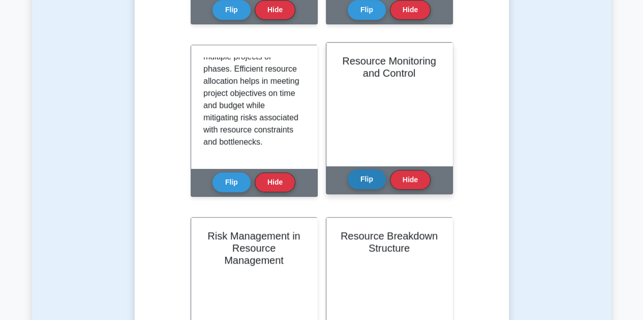
click at [363, 182] on button "Flip" at bounding box center [366, 180] width 38 height 20
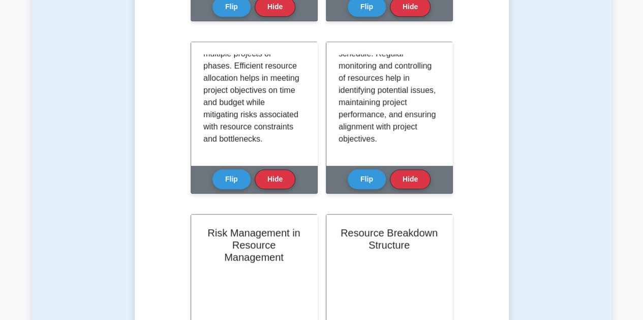
scroll to position [384, 0]
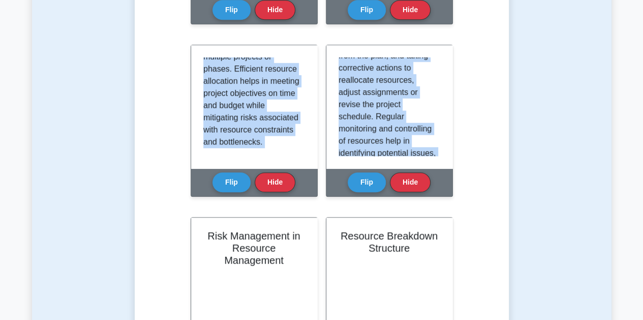
scroll to position [0, 0]
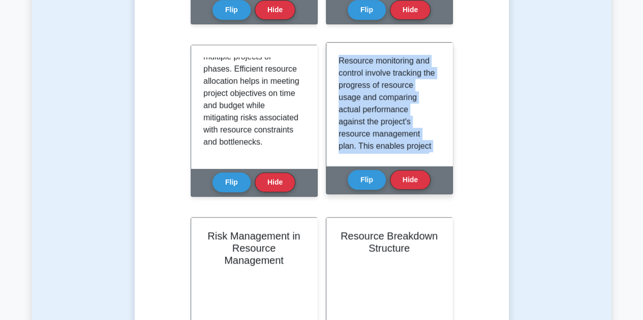
drag, startPoint x: 405, startPoint y: 147, endPoint x: 339, endPoint y: 57, distance: 111.2
click at [338, 57] on div "Resource monitoring and control involve tracking the progress of resource usage…" at bounding box center [389, 104] width 102 height 99
copy p "Resource monitoring and control involve tracking the progress of resource usage…"
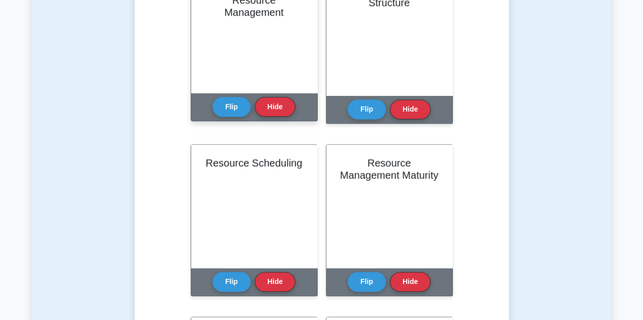
scroll to position [587, 0]
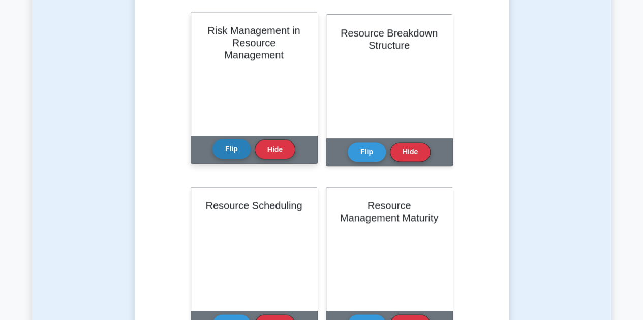
click at [228, 152] on button "Flip" at bounding box center [231, 149] width 38 height 20
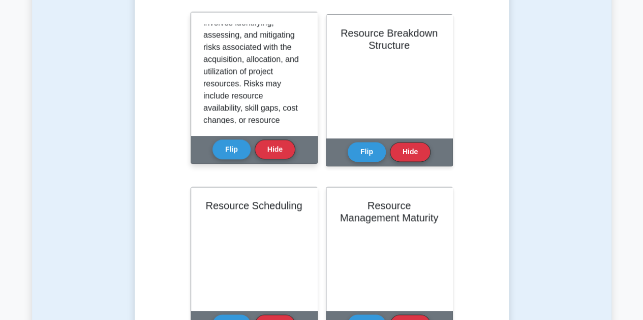
scroll to position [0, 0]
